Goal: Navigation & Orientation: Find specific page/section

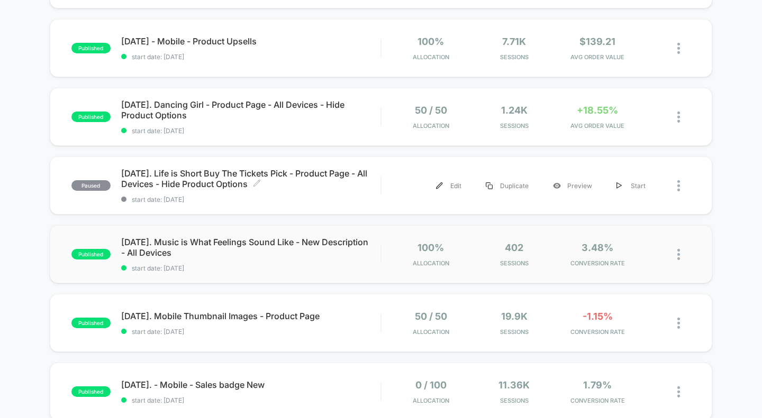
scroll to position [168, 0]
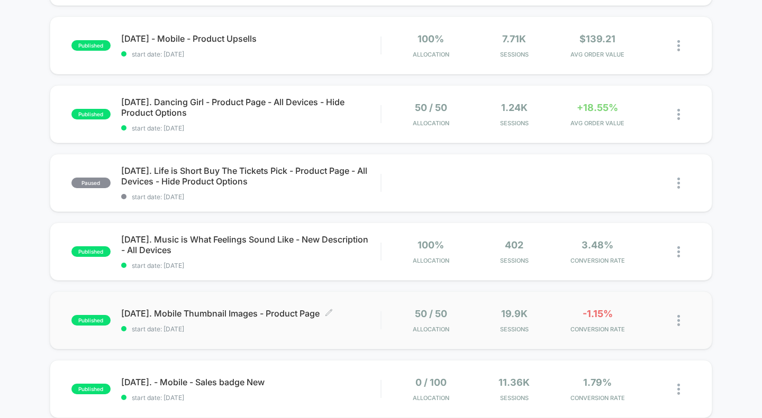
click at [240, 309] on span "[DATE]. Mobile Thumbnail Images - Product Page Click to edit experience details" at bounding box center [251, 313] width 260 height 11
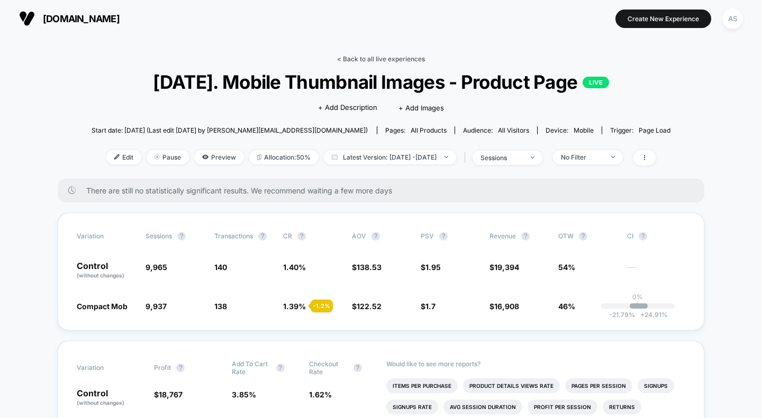
click at [361, 58] on link "< Back to all live experiences" at bounding box center [381, 59] width 88 height 8
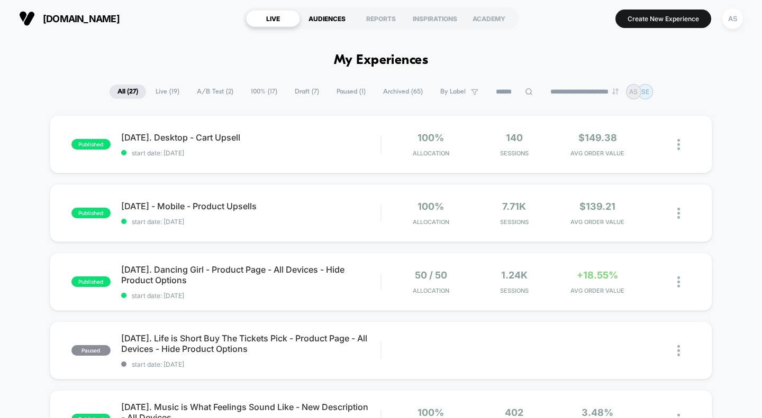
click at [330, 23] on div "AUDIENCES" at bounding box center [327, 18] width 54 height 17
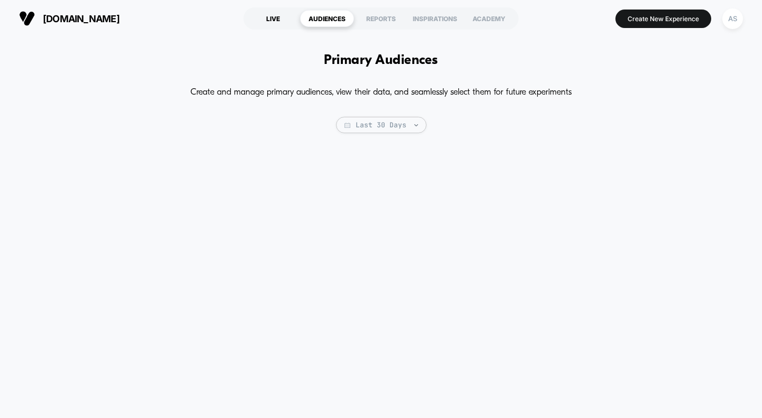
click at [273, 17] on div "LIVE" at bounding box center [273, 18] width 54 height 17
